Goal: Information Seeking & Learning: Learn about a topic

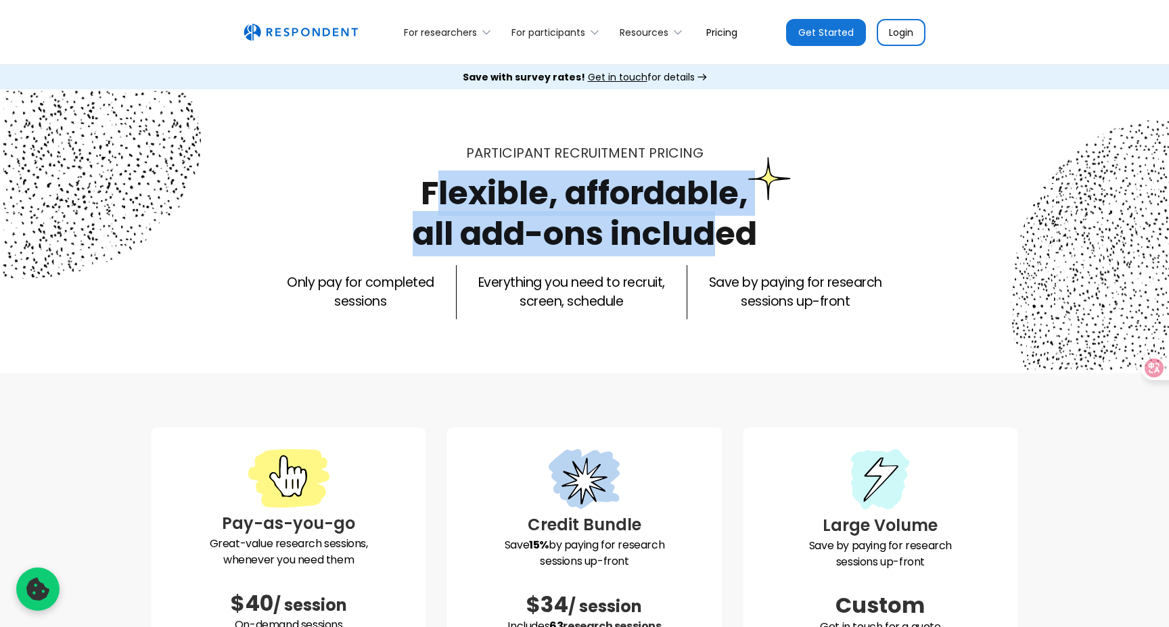
click at [724, 230] on h1 "Flexible, affordable, all add-ons included" at bounding box center [585, 213] width 344 height 86
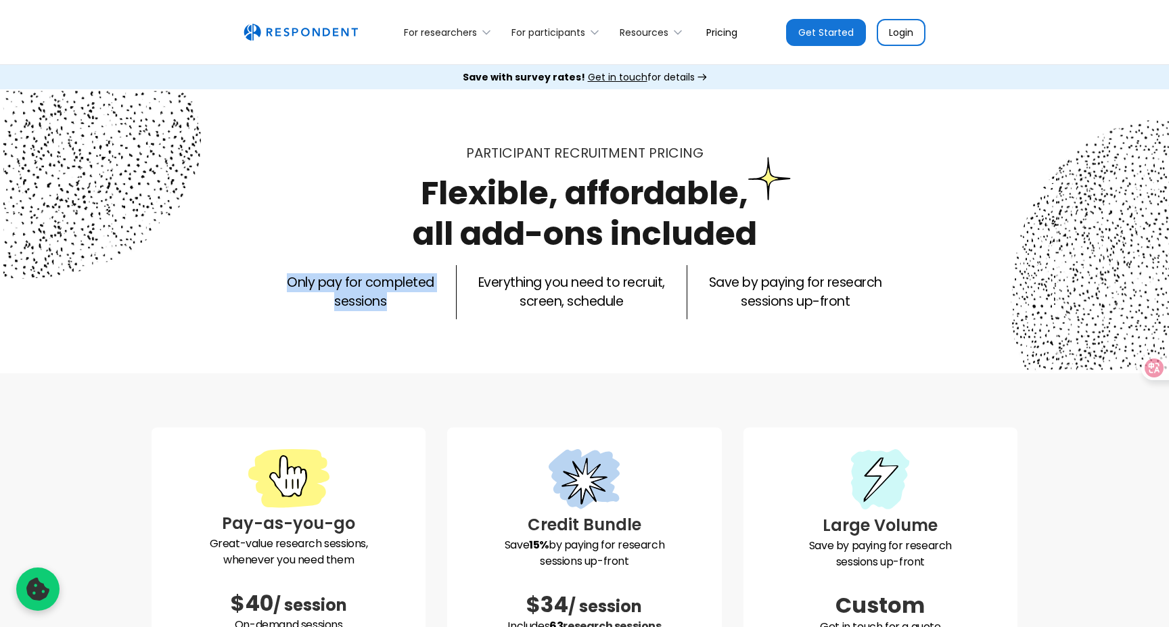
drag, startPoint x: 287, startPoint y: 281, endPoint x: 390, endPoint y: 305, distance: 105.5
click at [390, 305] on div "Only pay for completed sessions Everything you need to recruit, screen, schedul…" at bounding box center [585, 292] width 866 height 54
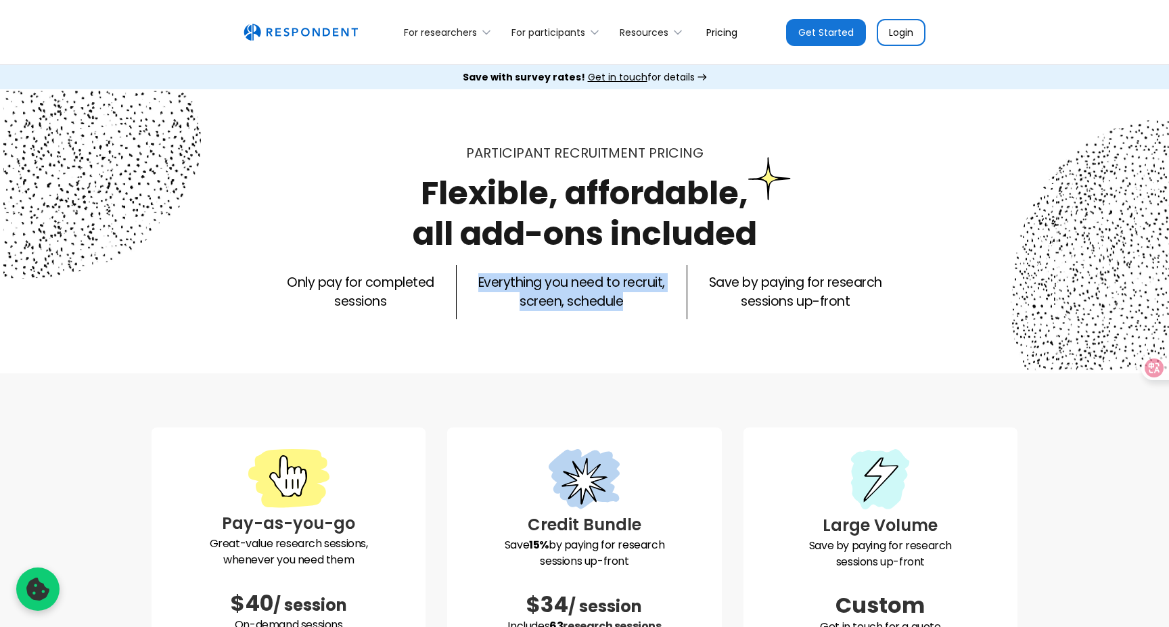
drag, startPoint x: 471, startPoint y: 281, endPoint x: 627, endPoint y: 322, distance: 161.6
click at [627, 322] on div "Participant recruitment PRICING Flexible, affordable, all add-ons included Only…" at bounding box center [584, 231] width 1169 height 284
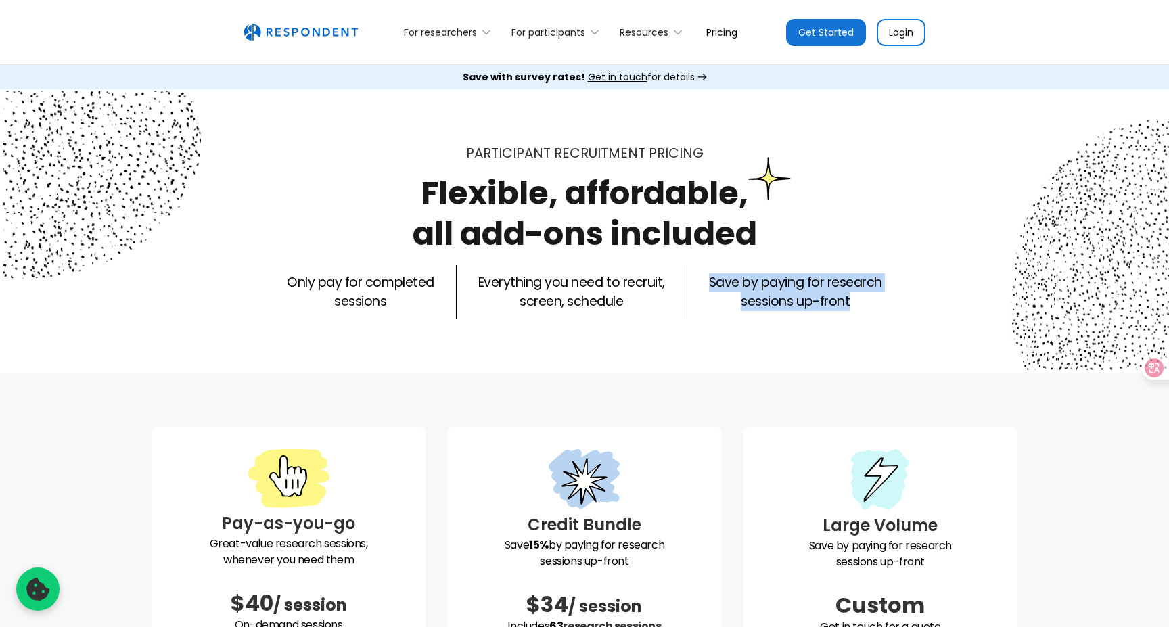
drag, startPoint x: 702, startPoint y: 283, endPoint x: 861, endPoint y: 328, distance: 165.3
click at [861, 329] on div "Participant recruitment PRICING Flexible, affordable, all add-ons included Only…" at bounding box center [584, 231] width 1169 height 284
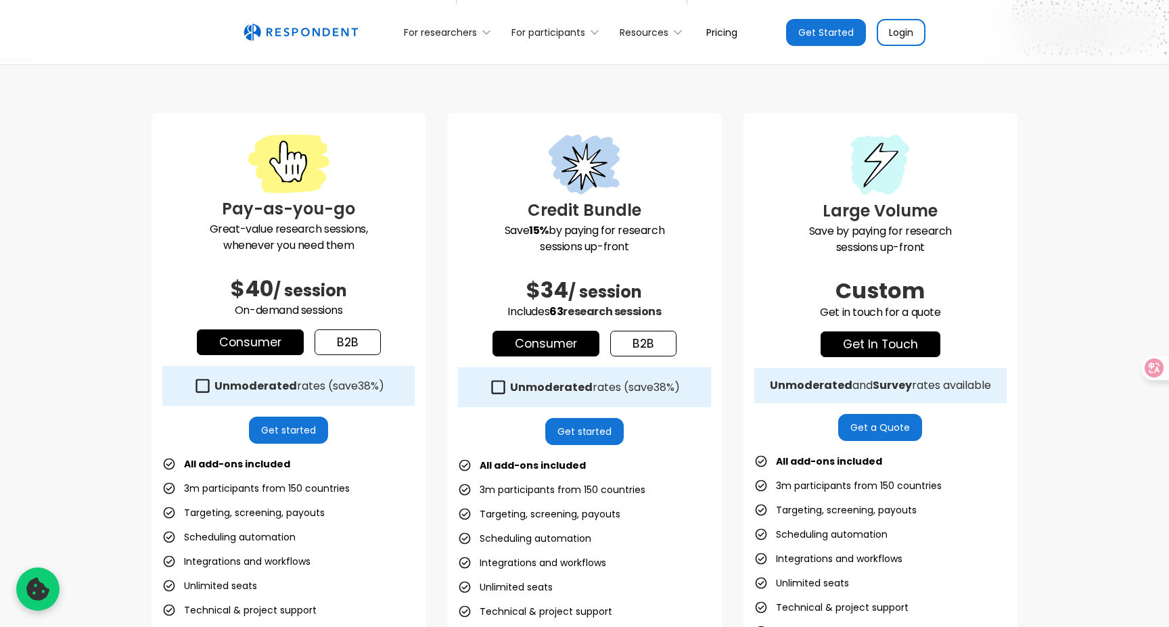
scroll to position [314, 0]
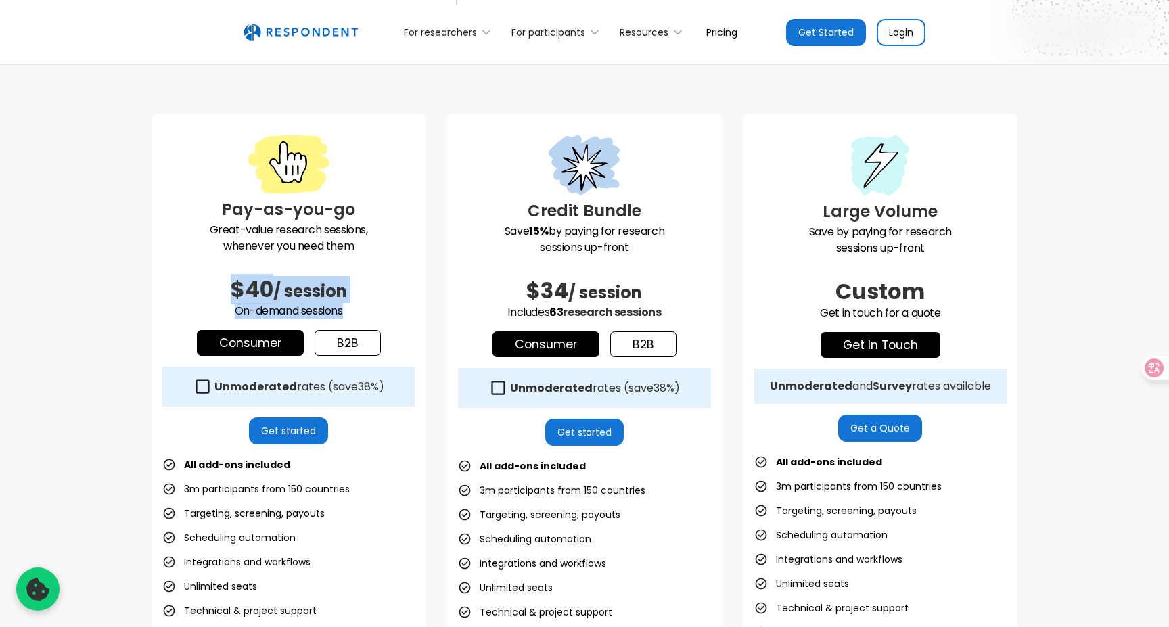
drag, startPoint x: 222, startPoint y: 283, endPoint x: 358, endPoint y: 312, distance: 139.0
click at [358, 312] on div "Pay-as-you-go Great-value research sessions, whenever you need them $40 / sessi…" at bounding box center [289, 427] width 274 height 626
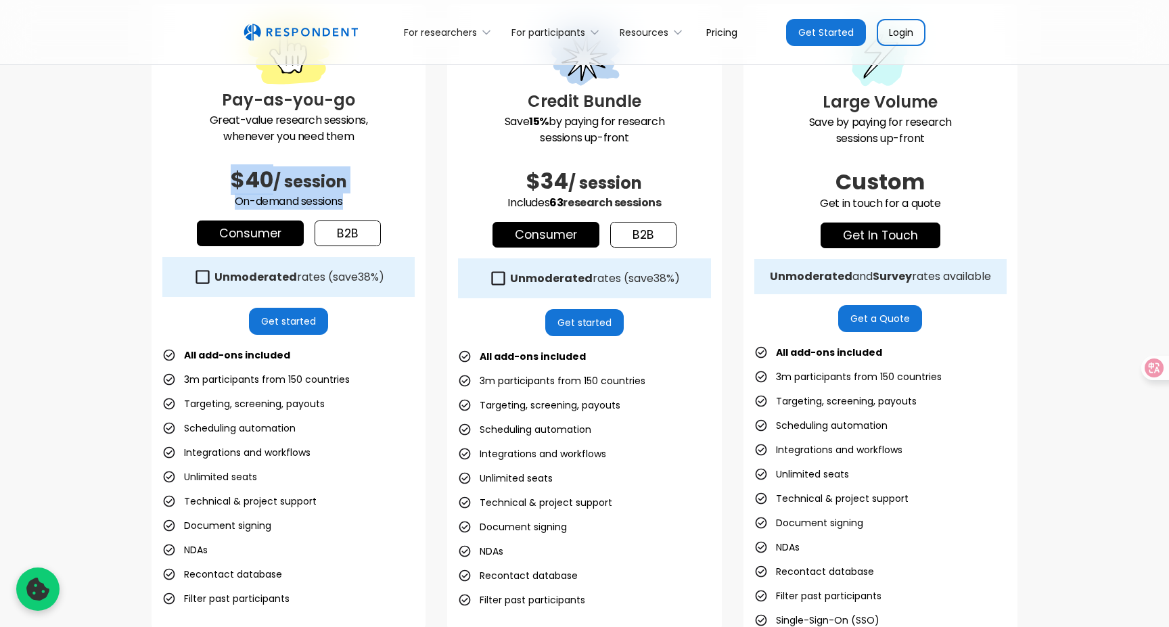
scroll to position [421, 0]
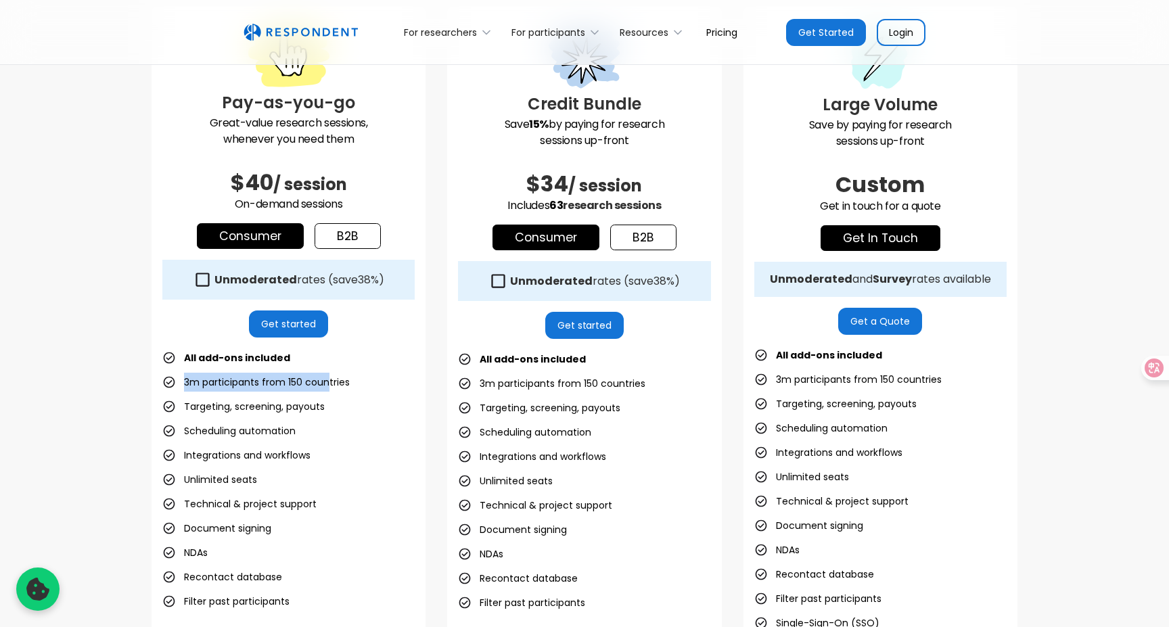
drag, startPoint x: 185, startPoint y: 381, endPoint x: 327, endPoint y: 390, distance: 142.3
click at [327, 390] on li "3m participants from 150 countries" at bounding box center [255, 382] width 187 height 19
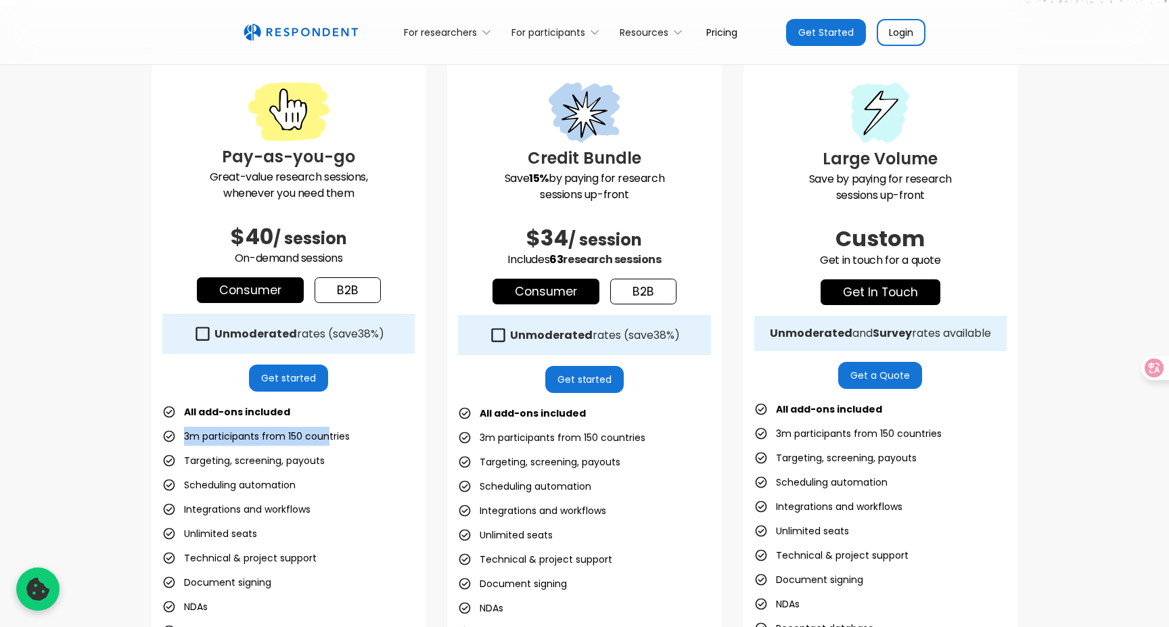
scroll to position [366, 0]
drag, startPoint x: 496, startPoint y: 253, endPoint x: 675, endPoint y: 255, distance: 178.6
click at [675, 255] on p "Includes 63 research sessions" at bounding box center [584, 260] width 252 height 16
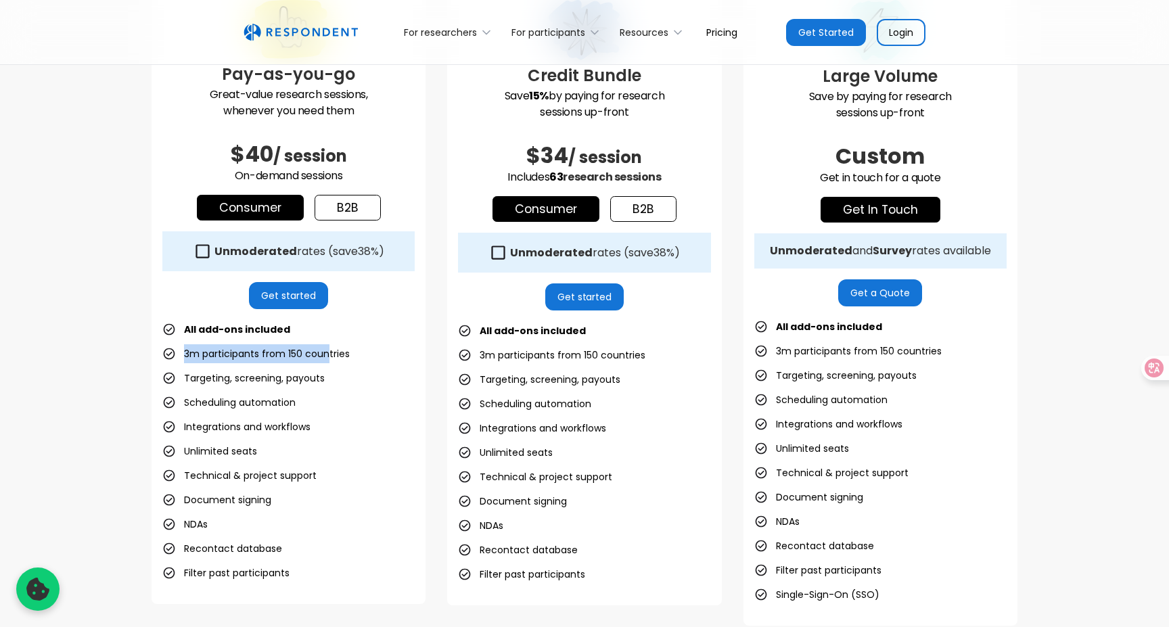
scroll to position [459, 0]
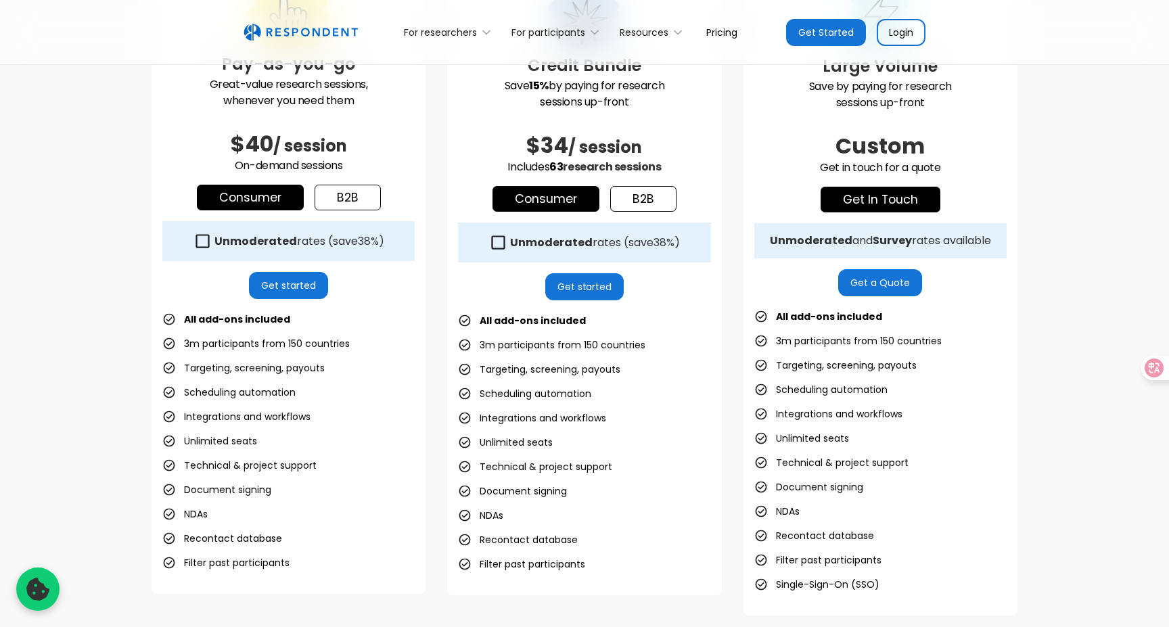
click at [495, 239] on icon at bounding box center [498, 242] width 18 height 18
click at [499, 244] on icon at bounding box center [498, 242] width 18 height 18
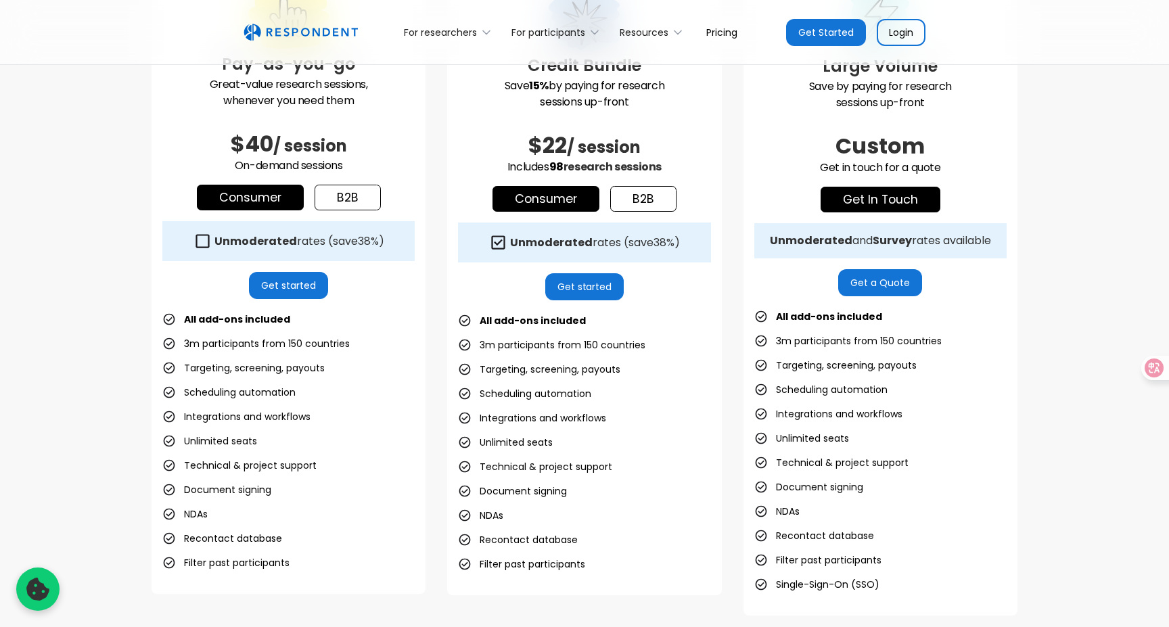
click at [499, 243] on icon at bounding box center [498, 242] width 18 height 18
click at [201, 239] on icon at bounding box center [202, 241] width 18 height 18
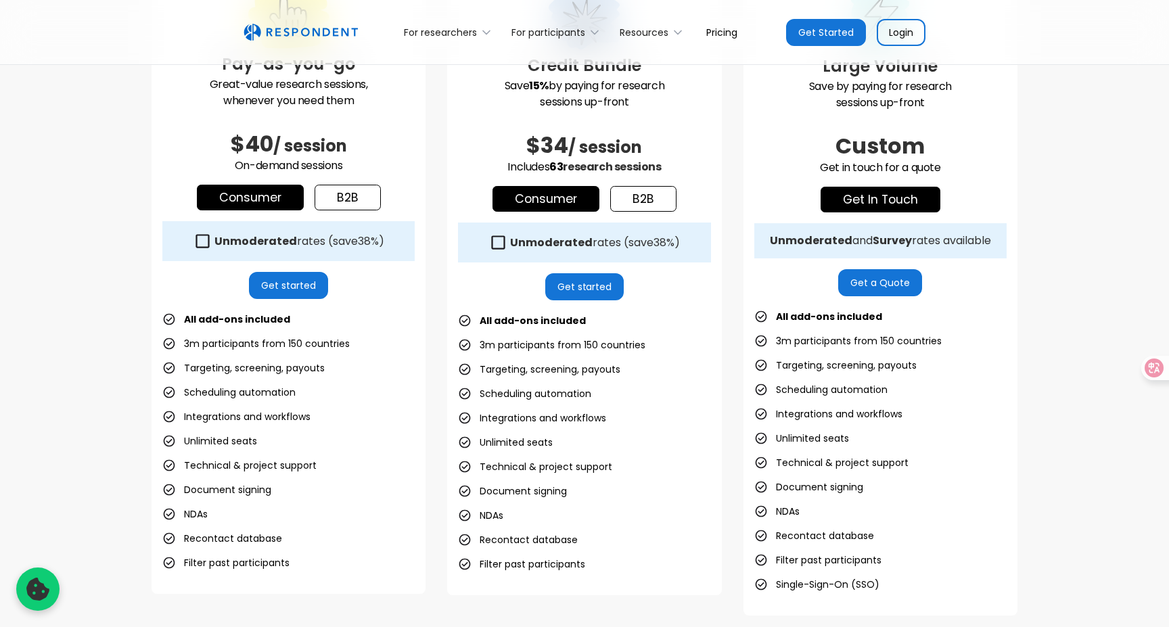
click at [494, 240] on icon at bounding box center [498, 242] width 18 height 18
click at [498, 245] on icon at bounding box center [498, 242] width 18 height 18
click at [210, 237] on icon at bounding box center [202, 241] width 18 height 18
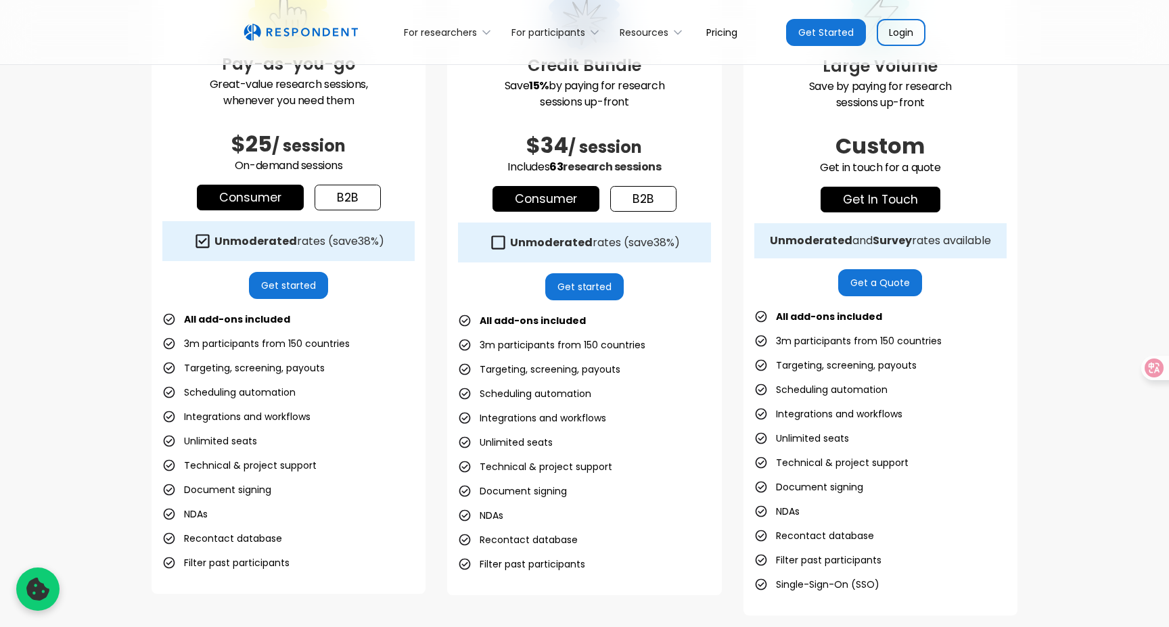
click at [210, 237] on icon at bounding box center [202, 241] width 18 height 18
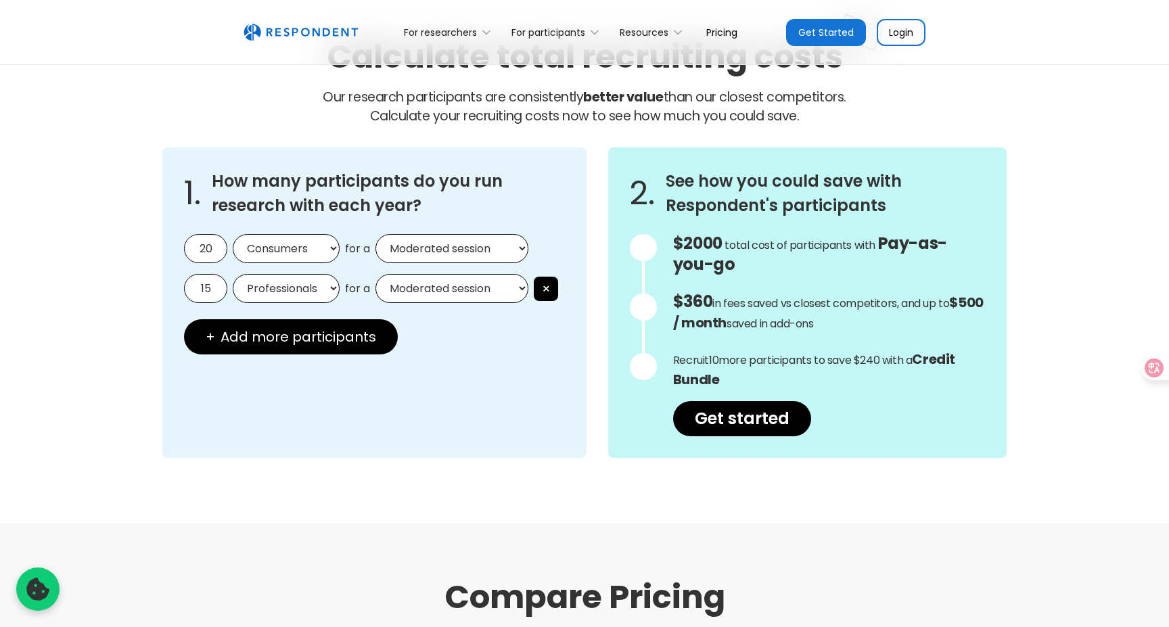
scroll to position [1157, 0]
click at [473, 250] on select "Moderated session Unmoderated session" at bounding box center [451, 249] width 153 height 29
click at [375, 235] on select "Moderated session Unmoderated session" at bounding box center [451, 249] width 153 height 29
click at [557, 289] on button "×" at bounding box center [546, 289] width 24 height 24
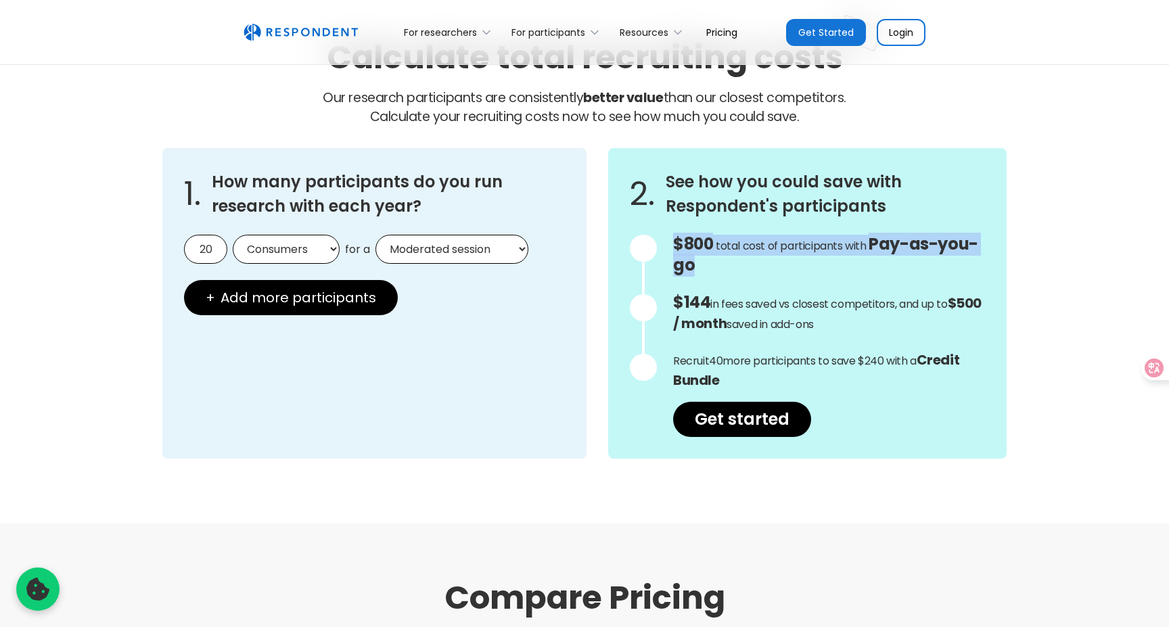
drag, startPoint x: 716, startPoint y: 269, endPoint x: 666, endPoint y: 243, distance: 56.6
click at [673, 243] on p "$800 Get in touch for the total cost of participants with Custom Pricing total …" at bounding box center [829, 256] width 312 height 42
click at [793, 263] on p "$800 Get in touch for the total cost of participants with Custom Pricing total …" at bounding box center [829, 256] width 312 height 42
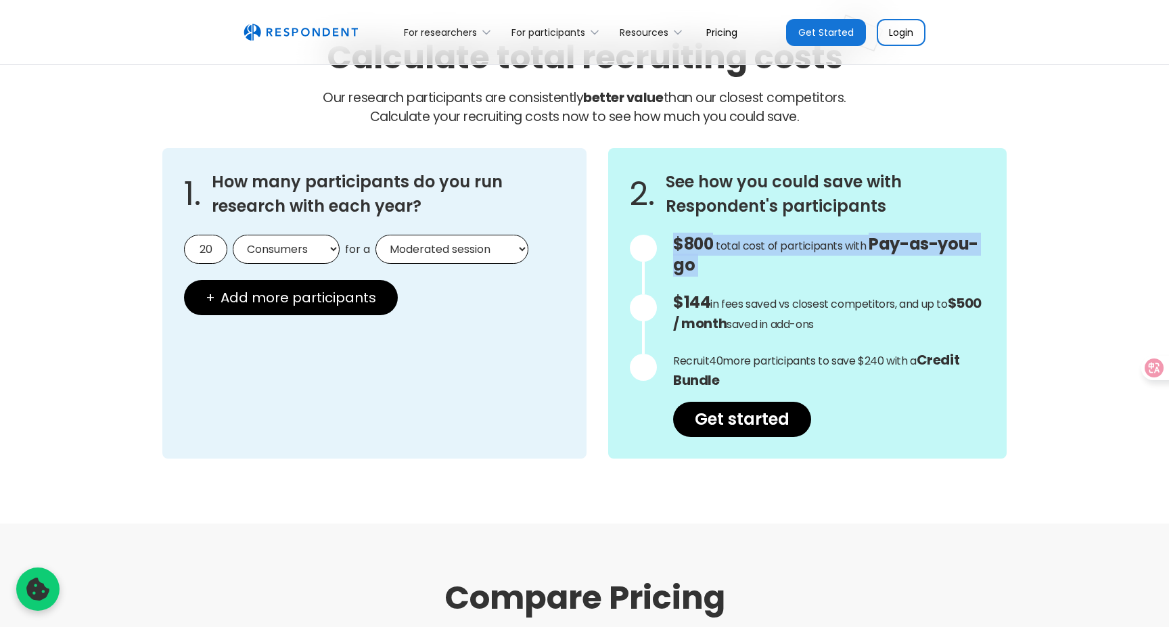
click at [763, 308] on p "$144 in fees saved vs closest competitors, and up to $500 / month saved in add-…" at bounding box center [829, 313] width 312 height 41
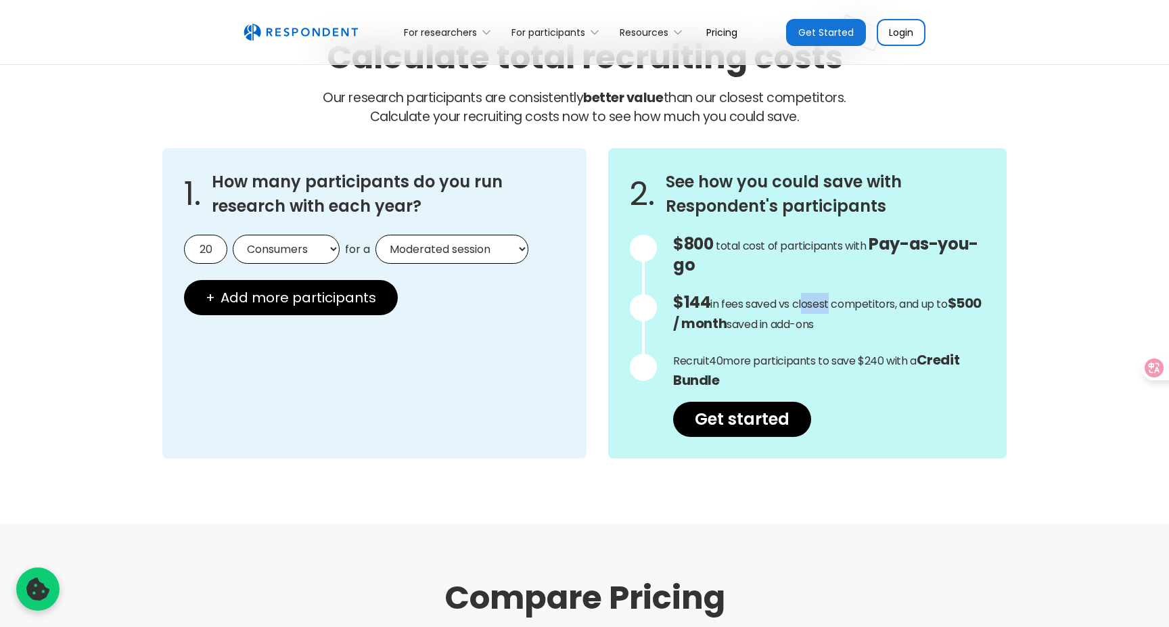
click at [763, 308] on p "$144 in fees saved vs closest competitors, and up to $500 / month saved in add-…" at bounding box center [829, 313] width 312 height 41
click at [781, 323] on p "$144 in fees saved vs closest competitors, and up to $500 / month saved in add-…" at bounding box center [829, 313] width 312 height 41
click at [825, 314] on p "$144 in fees saved vs closest competitors, and up to $500 / month saved in add-…" at bounding box center [829, 313] width 312 height 41
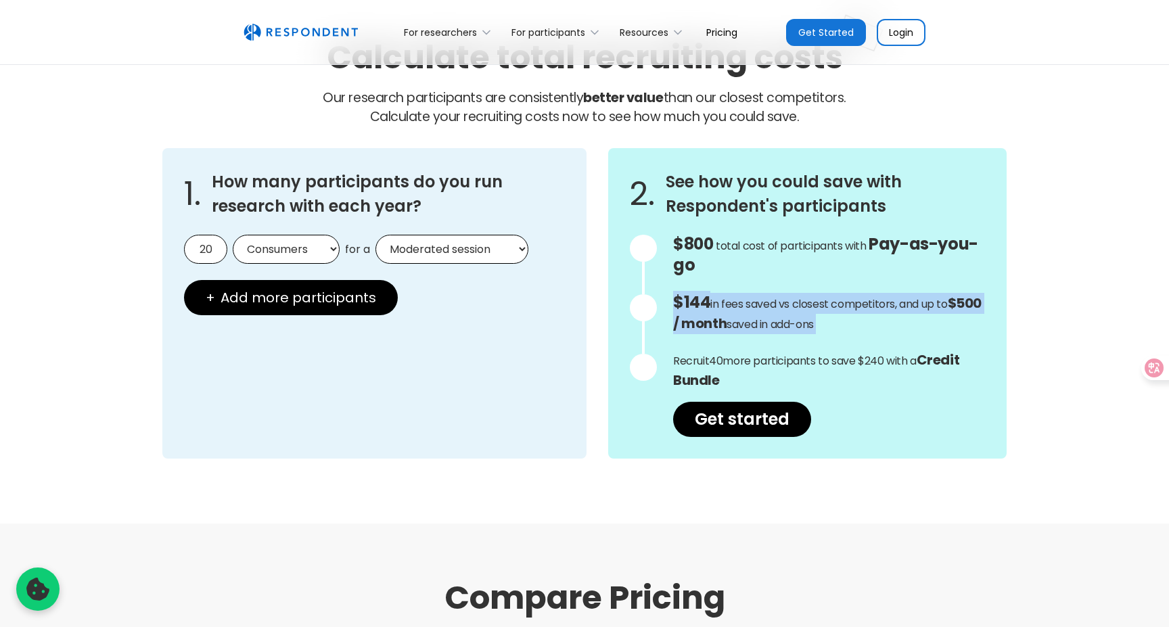
drag, startPoint x: 769, startPoint y: 302, endPoint x: 896, endPoint y: 314, distance: 127.0
click at [904, 314] on p "$144 in fees saved vs closest competitors, and up to $500 / month saved in add-…" at bounding box center [829, 313] width 312 height 41
click at [894, 314] on p "$144 in fees saved vs closest competitors, and up to $500 / month saved in add-…" at bounding box center [829, 313] width 312 height 41
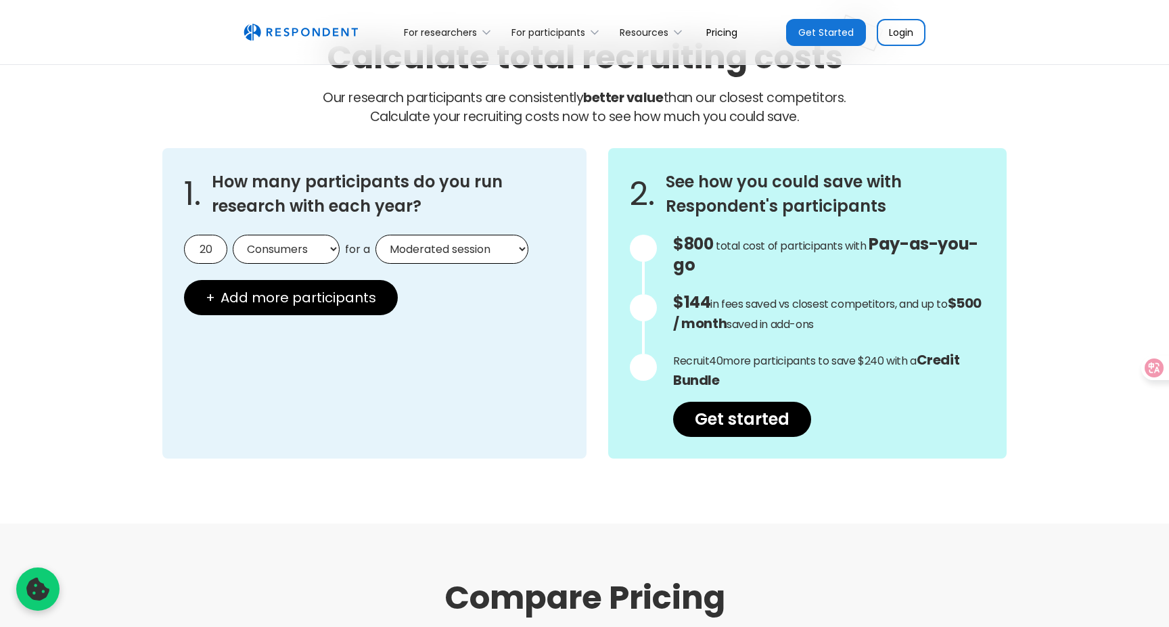
click at [894, 314] on p "$144 in fees saved vs closest competitors, and up to $500 / month saved in add-…" at bounding box center [829, 313] width 312 height 41
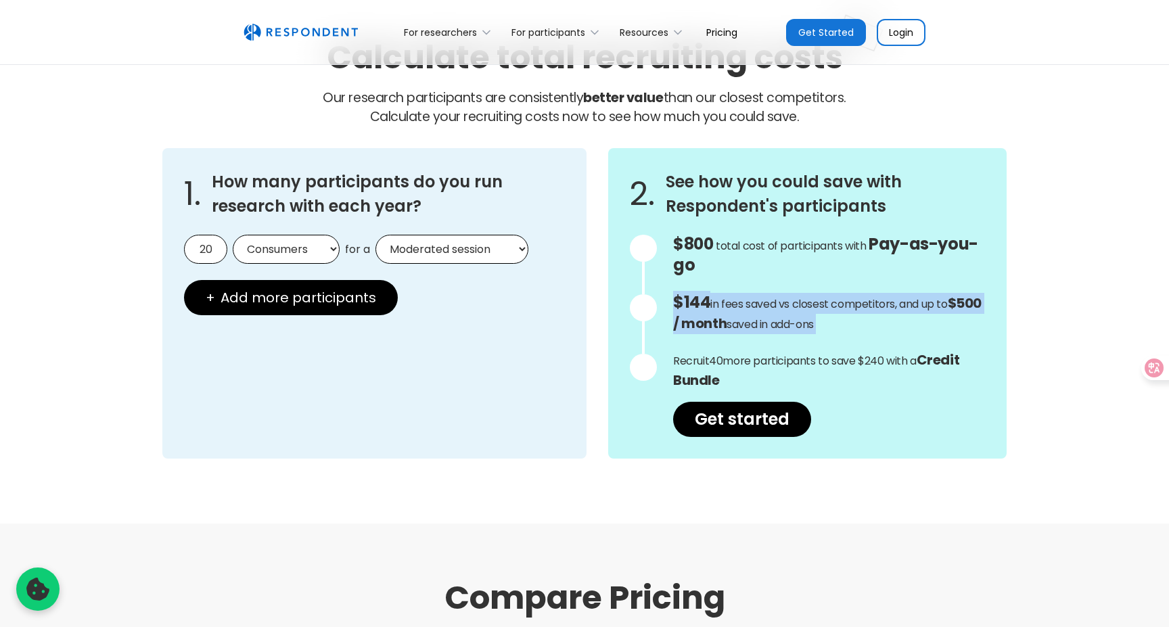
click at [832, 319] on p "$144 in fees saved vs closest competitors, and up to $500 / month saved in add-…" at bounding box center [829, 313] width 312 height 41
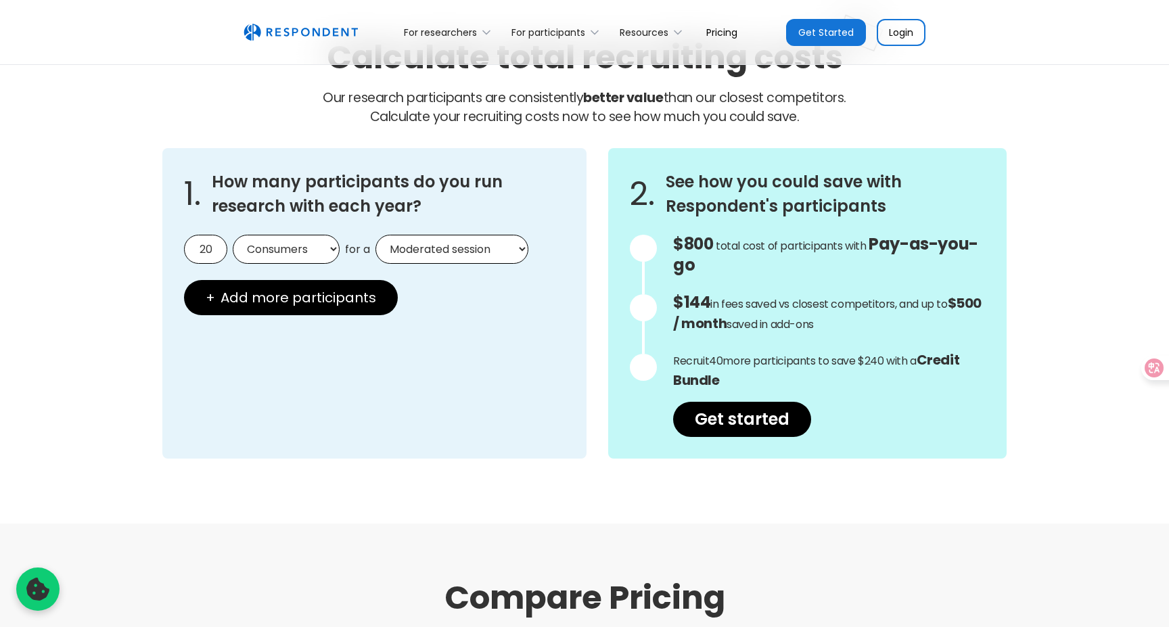
click at [832, 319] on p "$144 in fees saved vs closest competitors, and up to $500 / month saved in add-…" at bounding box center [829, 313] width 312 height 41
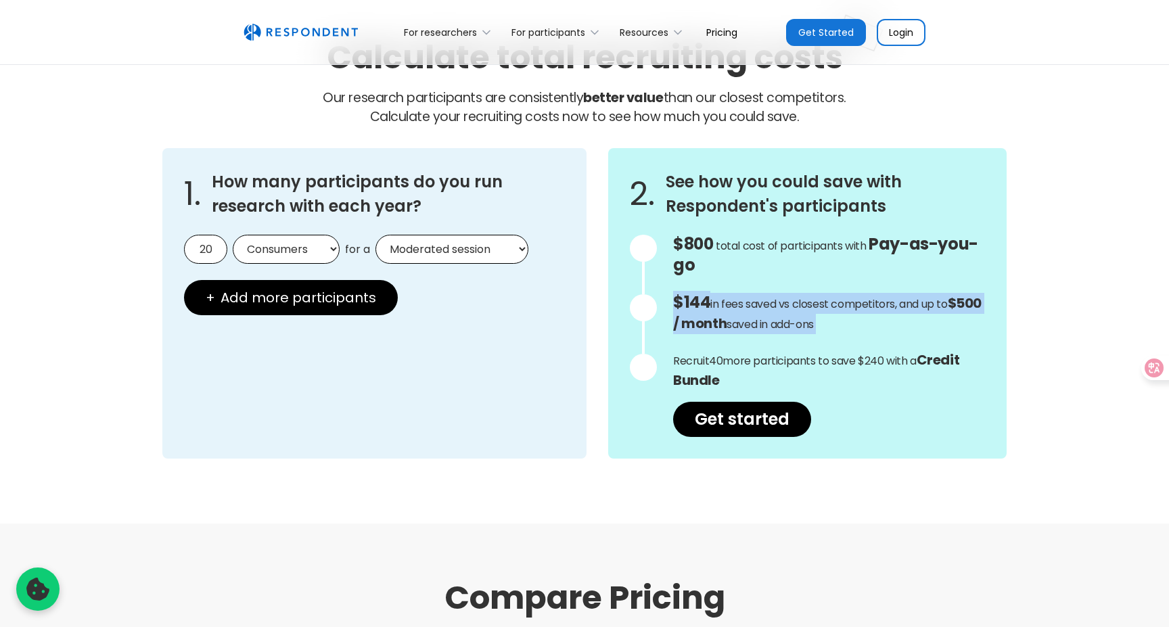
click at [752, 369] on p "Recruit 40 more participants to save $240 with a Credit Bundle" at bounding box center [829, 370] width 312 height 41
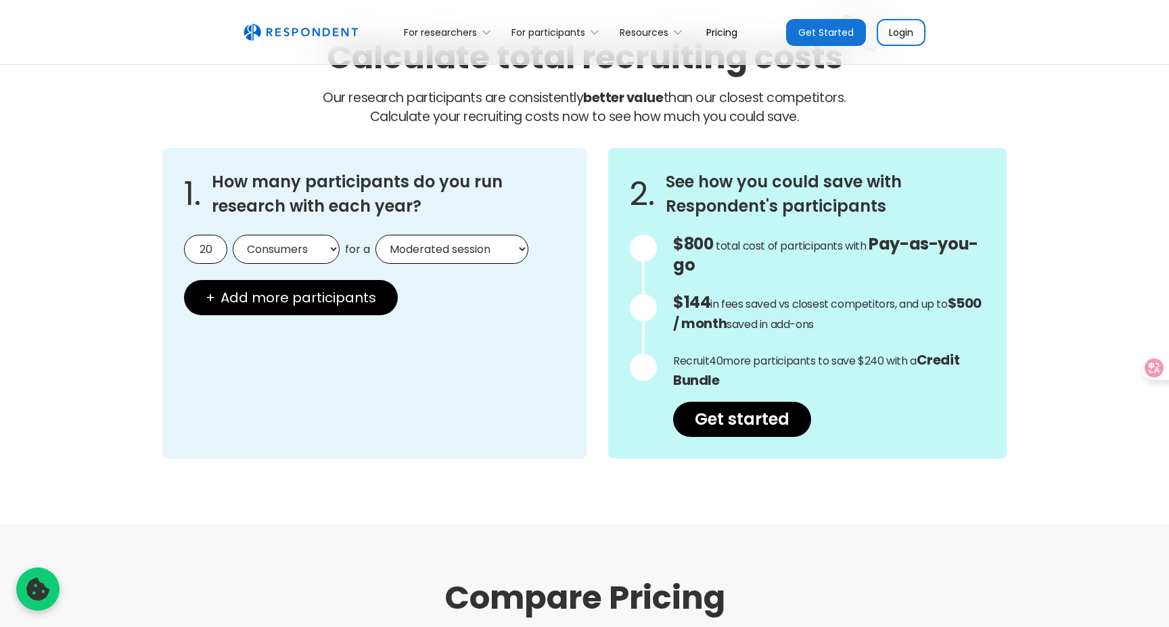
click at [752, 369] on p "Recruit 40 more participants to save $240 with a Credit Bundle" at bounding box center [829, 370] width 312 height 41
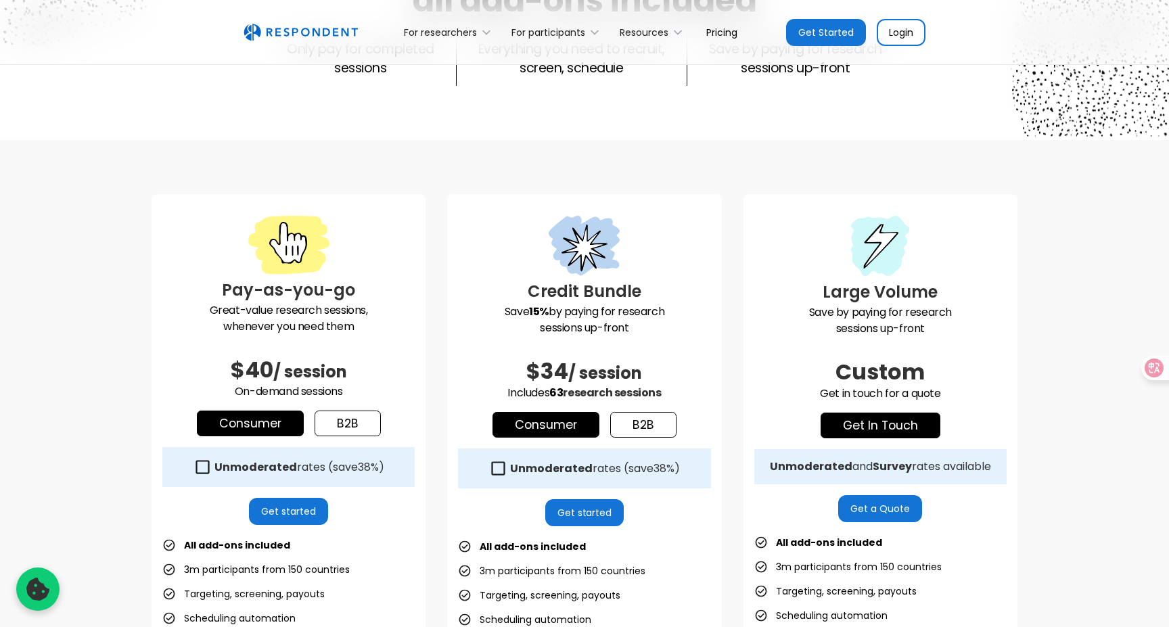
scroll to position [0, 0]
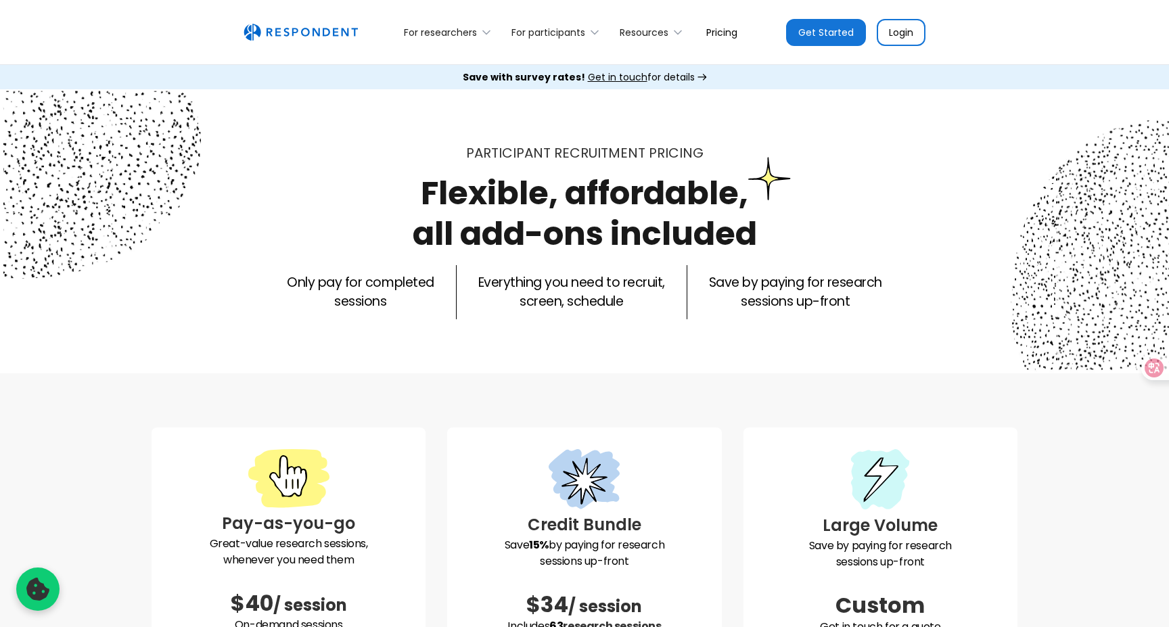
click at [266, 0] on div "For researchers Product Recruit Participants Respondent API Integrations Resear…" at bounding box center [584, 32] width 1169 height 65
